Goal: Information Seeking & Learning: Learn about a topic

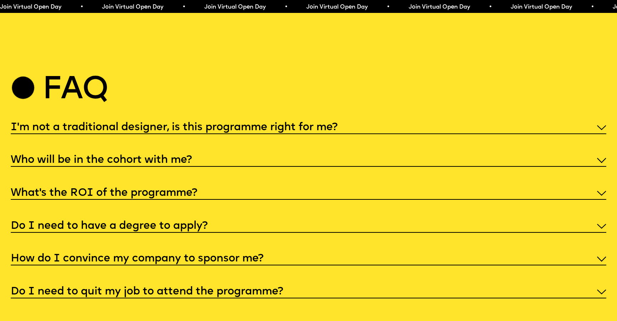
scroll to position [3157, 0]
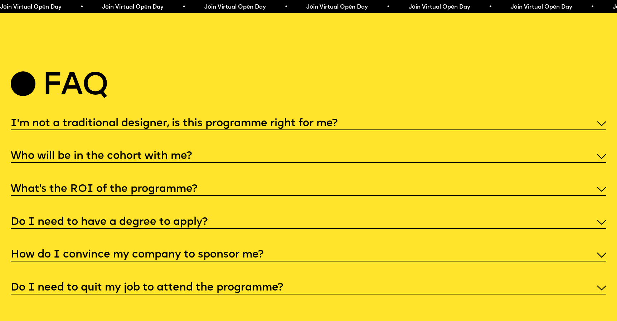
click at [143, 186] on h5 "What’s the ROI of the programme?" at bounding box center [104, 189] width 187 height 7
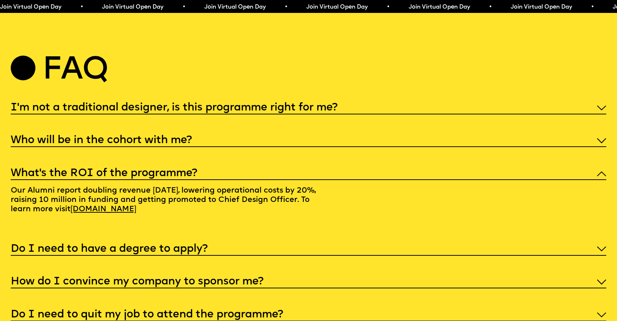
scroll to position [3180, 0]
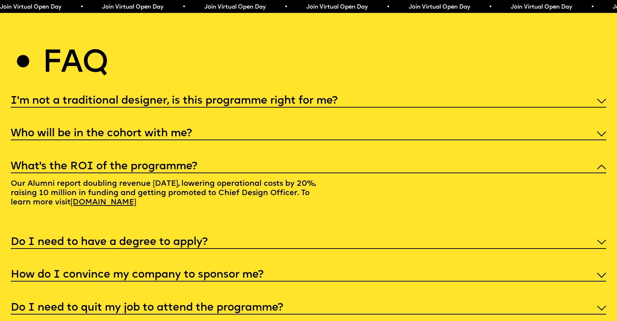
click at [141, 195] on link "alumni.futurelondonacademy.co.uk" at bounding box center [103, 202] width 74 height 16
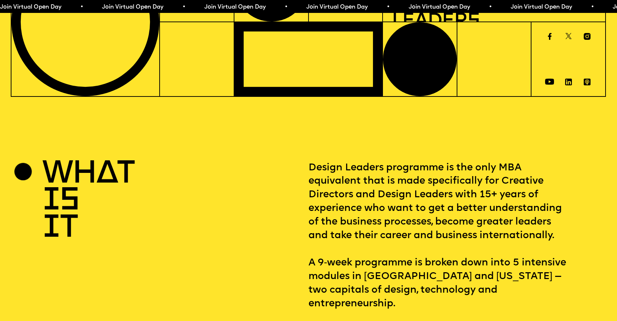
scroll to position [87, 0]
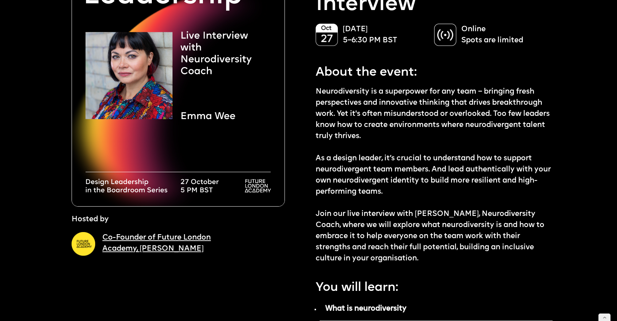
scroll to position [110, 0]
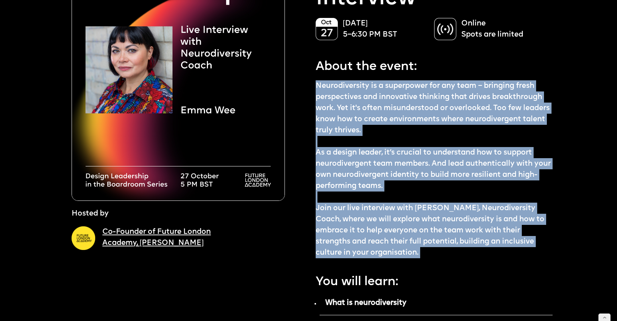
drag, startPoint x: 317, startPoint y: 82, endPoint x: 428, endPoint y: 263, distance: 212.3
copy div "Neurodiversity is a superpower for any team – bringing fresh perspectives and i…"
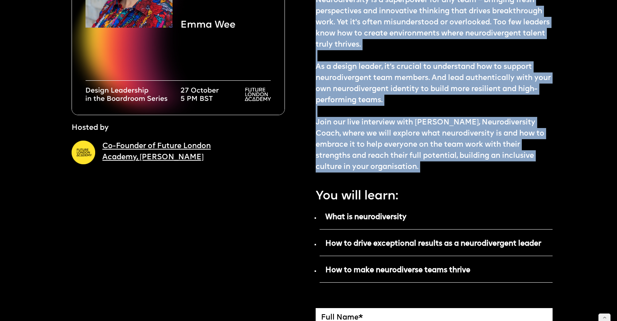
scroll to position [264, 0]
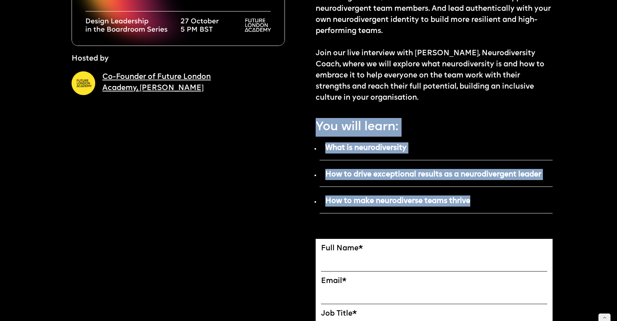
drag, startPoint x: 316, startPoint y: 121, endPoint x: 473, endPoint y: 200, distance: 175.5
click at [473, 200] on div "About the event: Neurodiversity is a superpower for any team – bringing fresh p…" at bounding box center [434, 186] width 237 height 597
copy div "You will learn: What is neurodiversity How to drive exceptional results as a ne…"
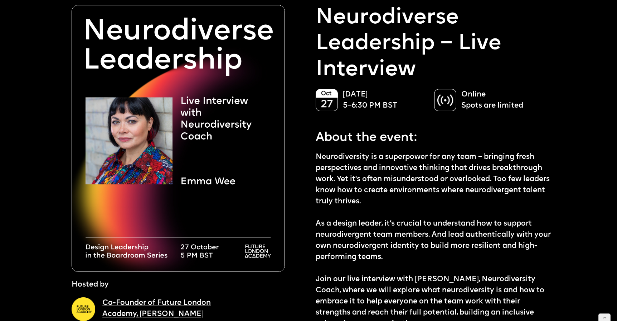
scroll to position [0, 0]
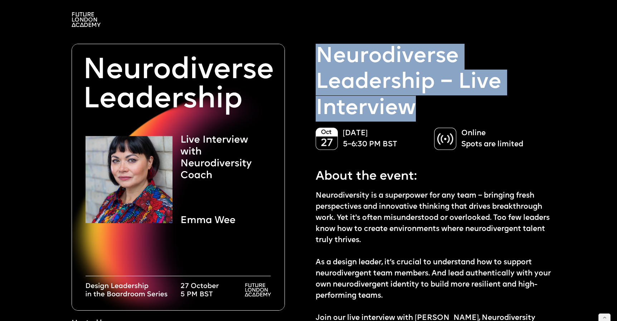
drag, startPoint x: 422, startPoint y: 107, endPoint x: 315, endPoint y: 58, distance: 117.5
copy p "Neurodiverse Leadership – Live Interview"
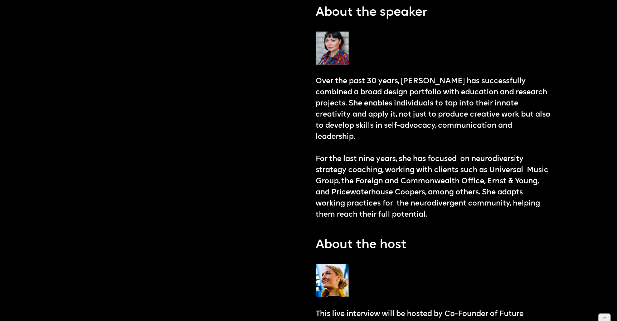
scroll to position [716, 0]
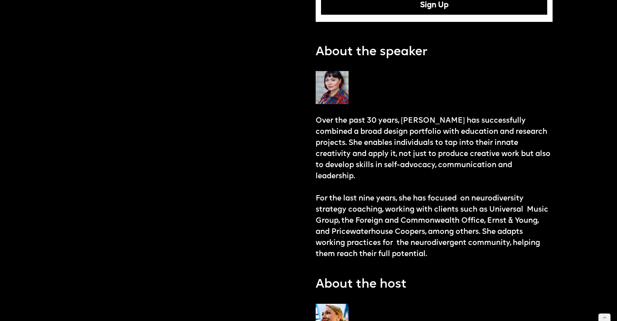
drag, startPoint x: 436, startPoint y: 50, endPoint x: 305, endPoint y: 54, distance: 130.4
click at [305, 54] on div "Hosted by Co-Founder of Future London Academy, [PERSON_NAME] Reserve the spot N…" at bounding box center [312, 70] width 481 height 1499
click at [369, 52] on p "About the speaker" at bounding box center [372, 52] width 112 height 17
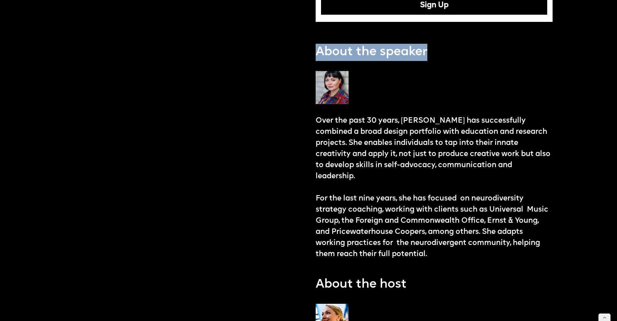
drag, startPoint x: 427, startPoint y: 51, endPoint x: 318, endPoint y: 52, distance: 108.9
click at [318, 52] on div "Neurodiverse Leadership – Live Interview [DATE] 5–6:30 PM BST Online Spots are …" at bounding box center [434, 74] width 237 height 1492
copy p "About the speaker"
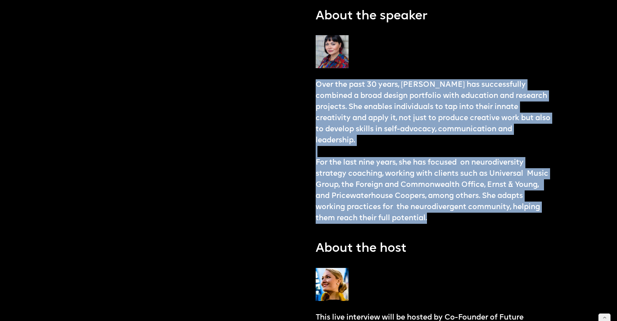
drag, startPoint x: 315, startPoint y: 81, endPoint x: 440, endPoint y: 203, distance: 174.8
click at [440, 203] on div "Hosted by Co-Founder of Future London Academy, [PERSON_NAME] Reserve the spot N…" at bounding box center [312, 34] width 481 height 1499
copy p "Over the past 30 years, [PERSON_NAME] has successfully combined a broad design …"
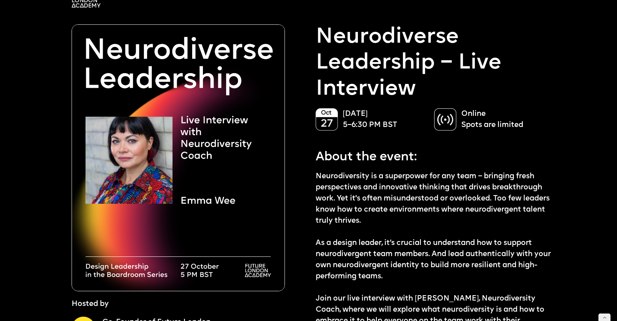
scroll to position [21, 0]
